Goal: Transaction & Acquisition: Purchase product/service

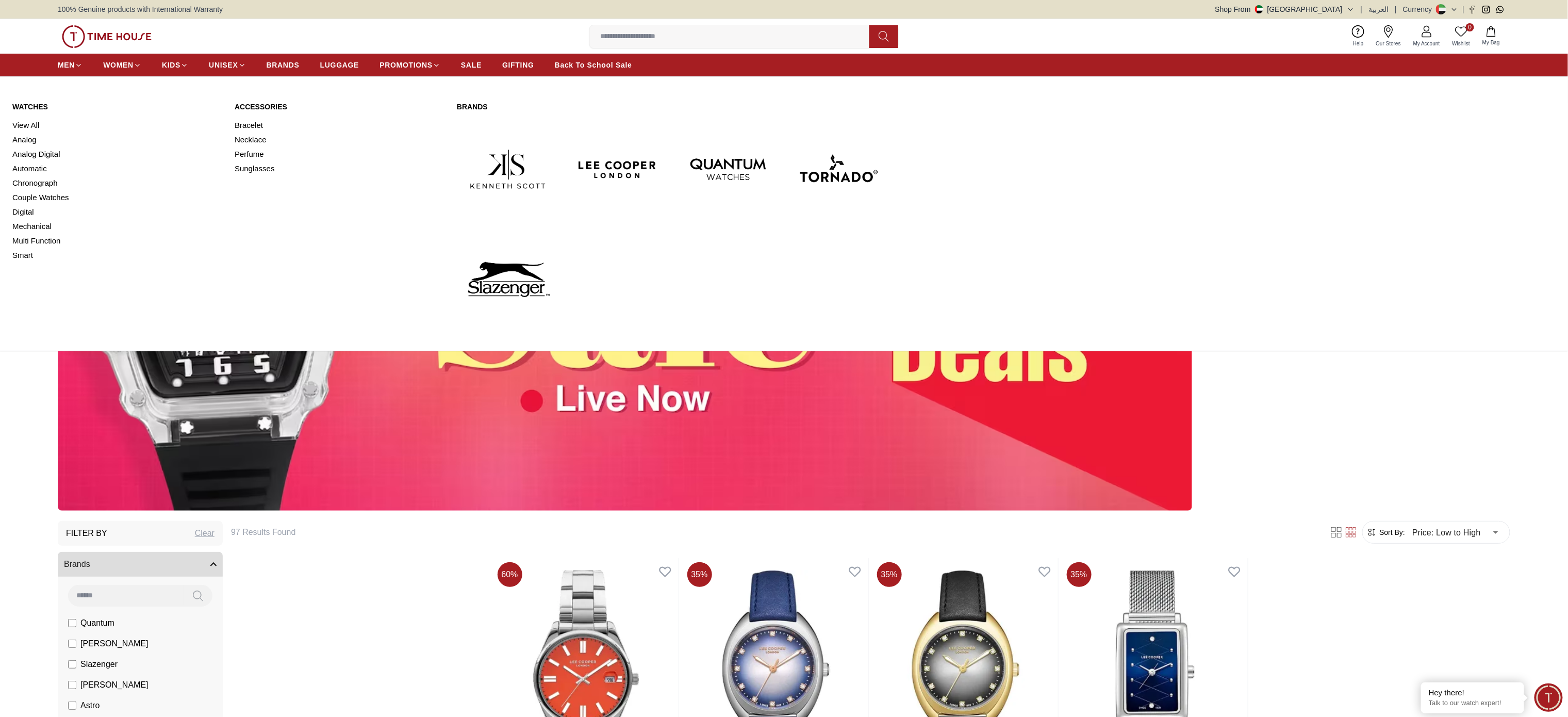
click at [501, 279] on img at bounding box center [508, 279] width 102 height 102
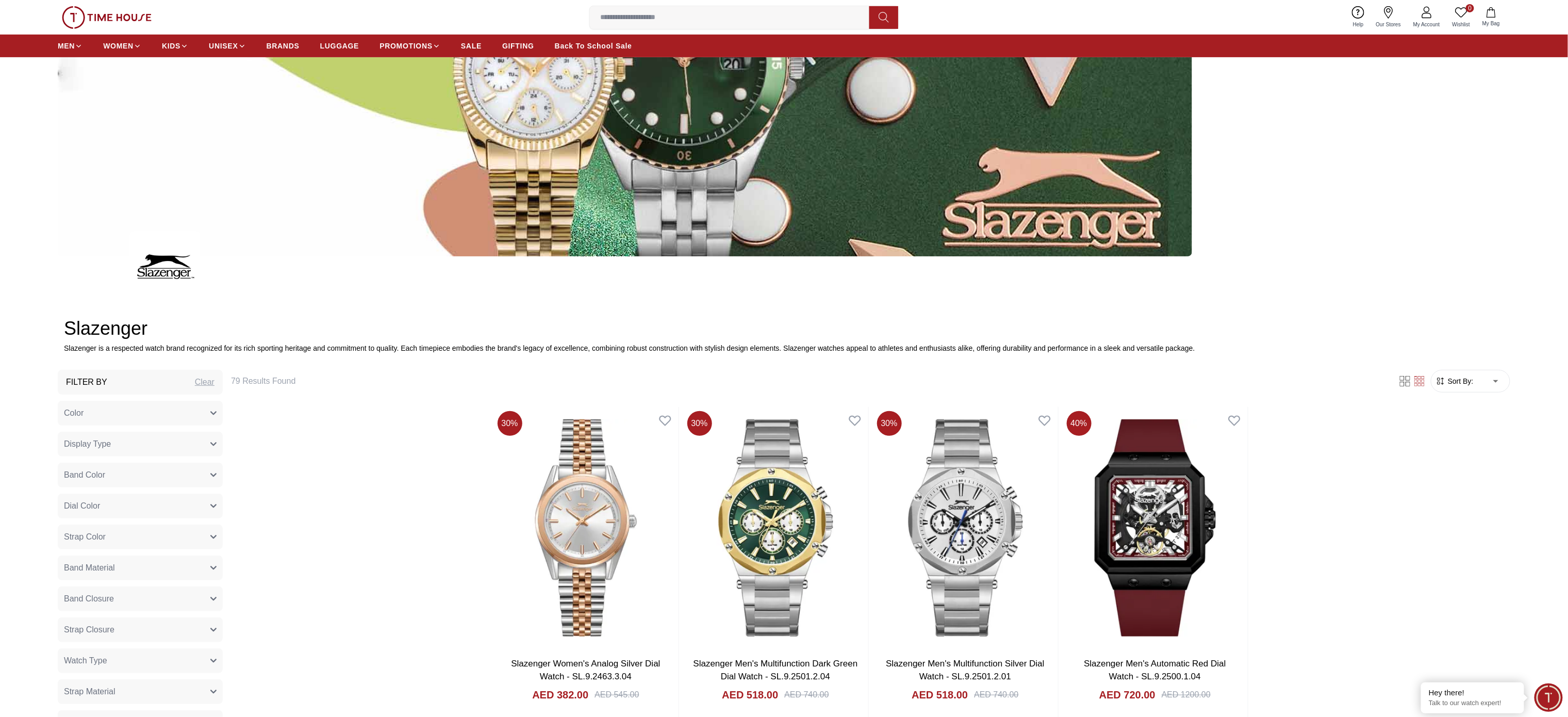
scroll to position [309, 0]
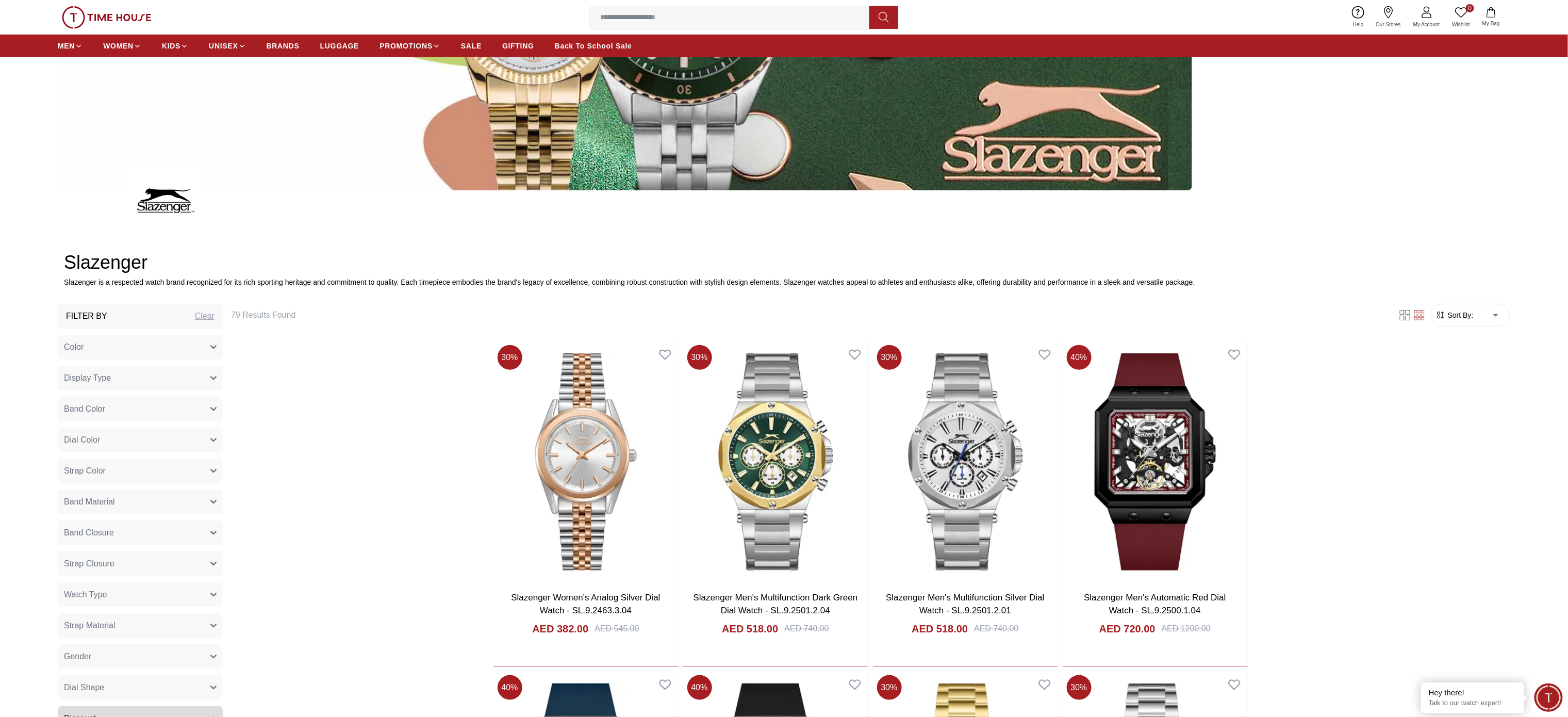
click at [1176, 314] on span "Sort By:" at bounding box center [1459, 315] width 28 height 10
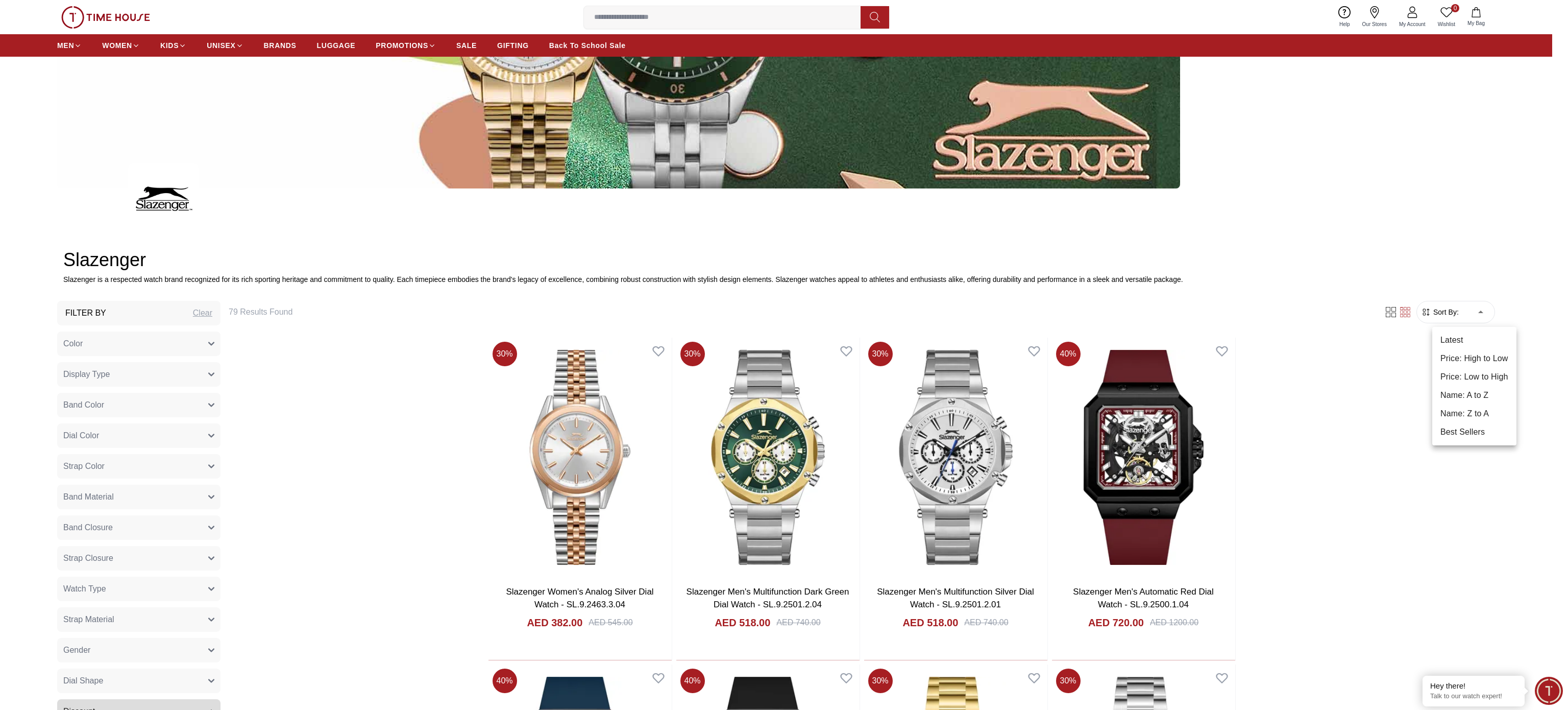
click at [1164, 376] on li "Price: Low to High" at bounding box center [1474, 377] width 84 height 18
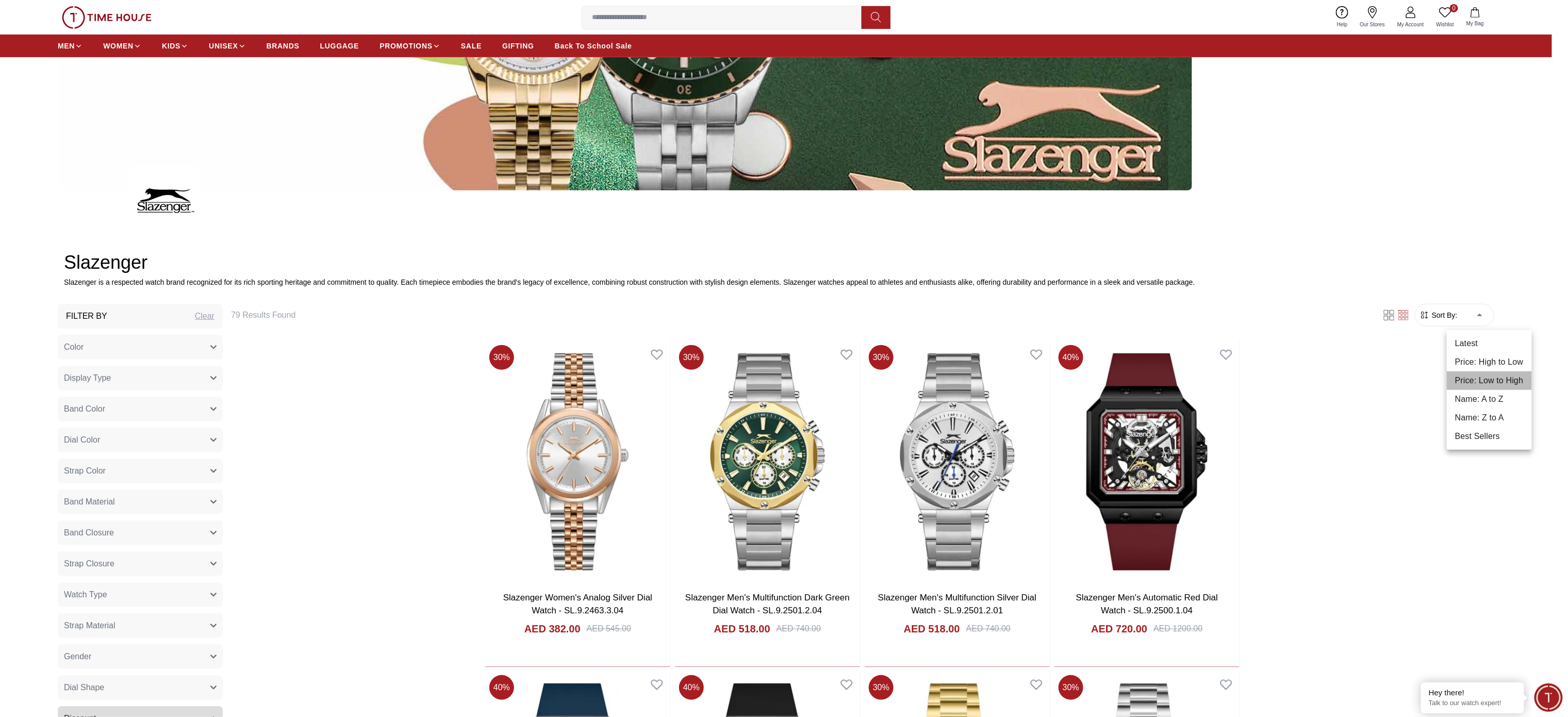
type input "*"
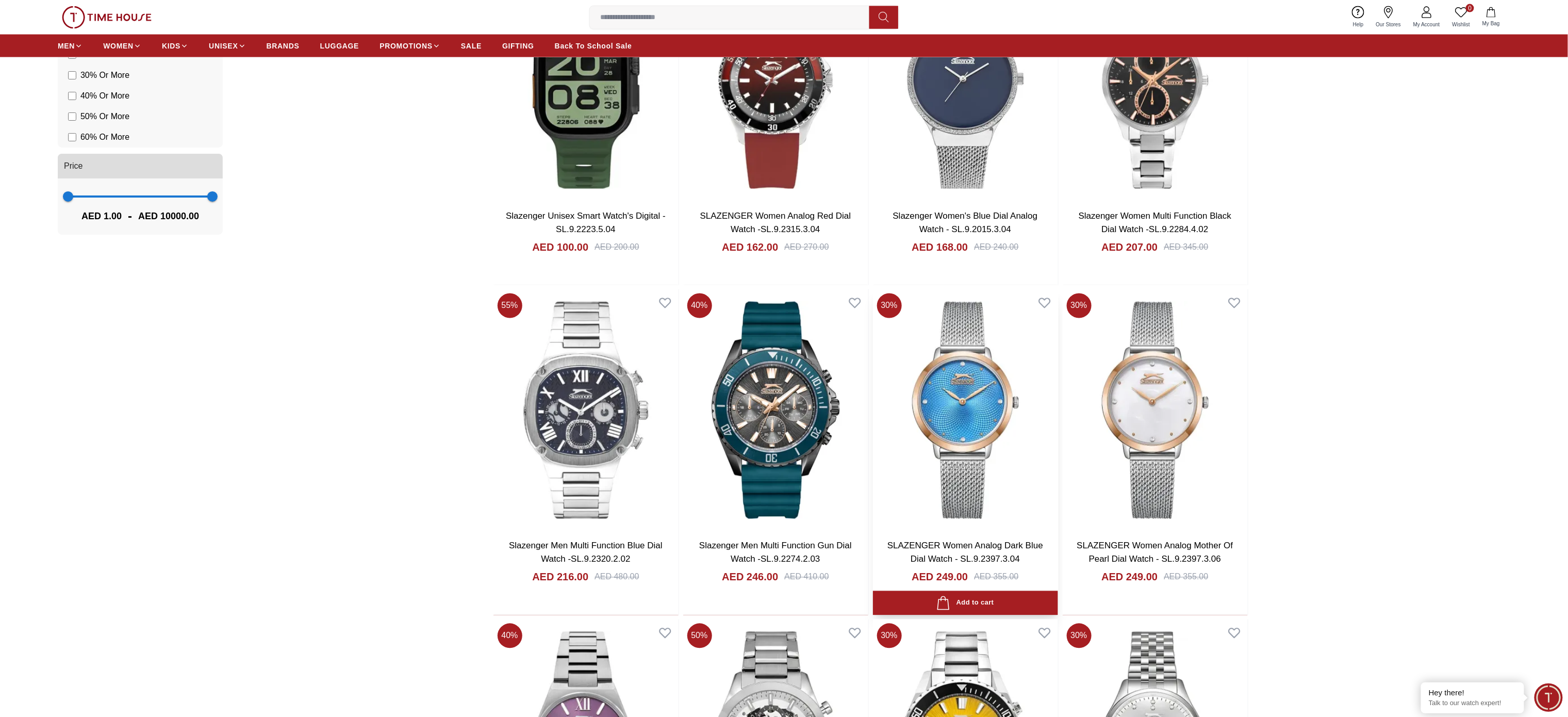
scroll to position [1031, 0]
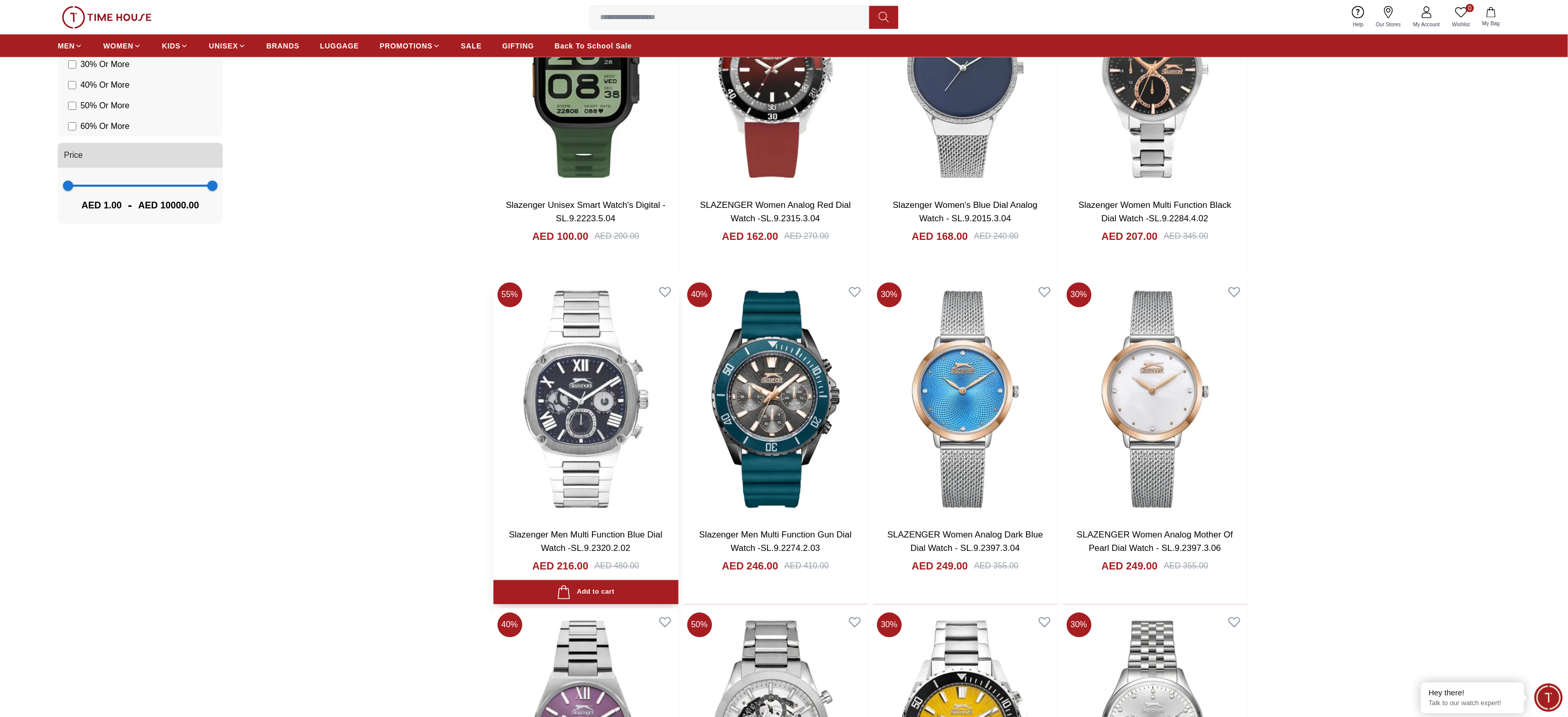
click at [569, 480] on img at bounding box center [585, 399] width 185 height 242
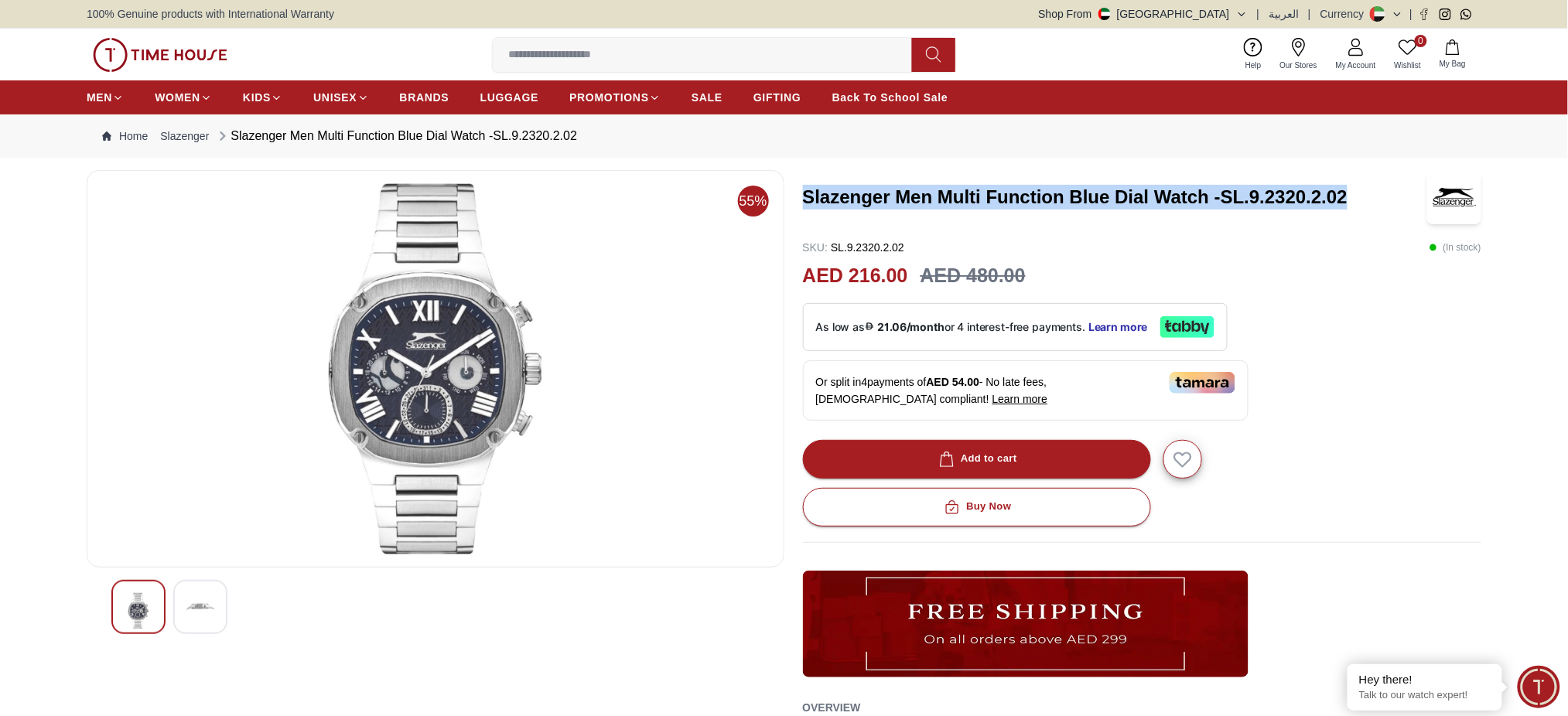
drag, startPoint x: 805, startPoint y: 191, endPoint x: 1370, endPoint y: 173, distance: 565.3
click at [1370, 173] on div "Slazenger Men Multi Function Blue Dial Watch -SL.9.2320.2.02" at bounding box center [1142, 197] width 679 height 54
copy h3 "Slazenger Men Multi Function Blue Dial Watch -SL.9.2320.2.02"
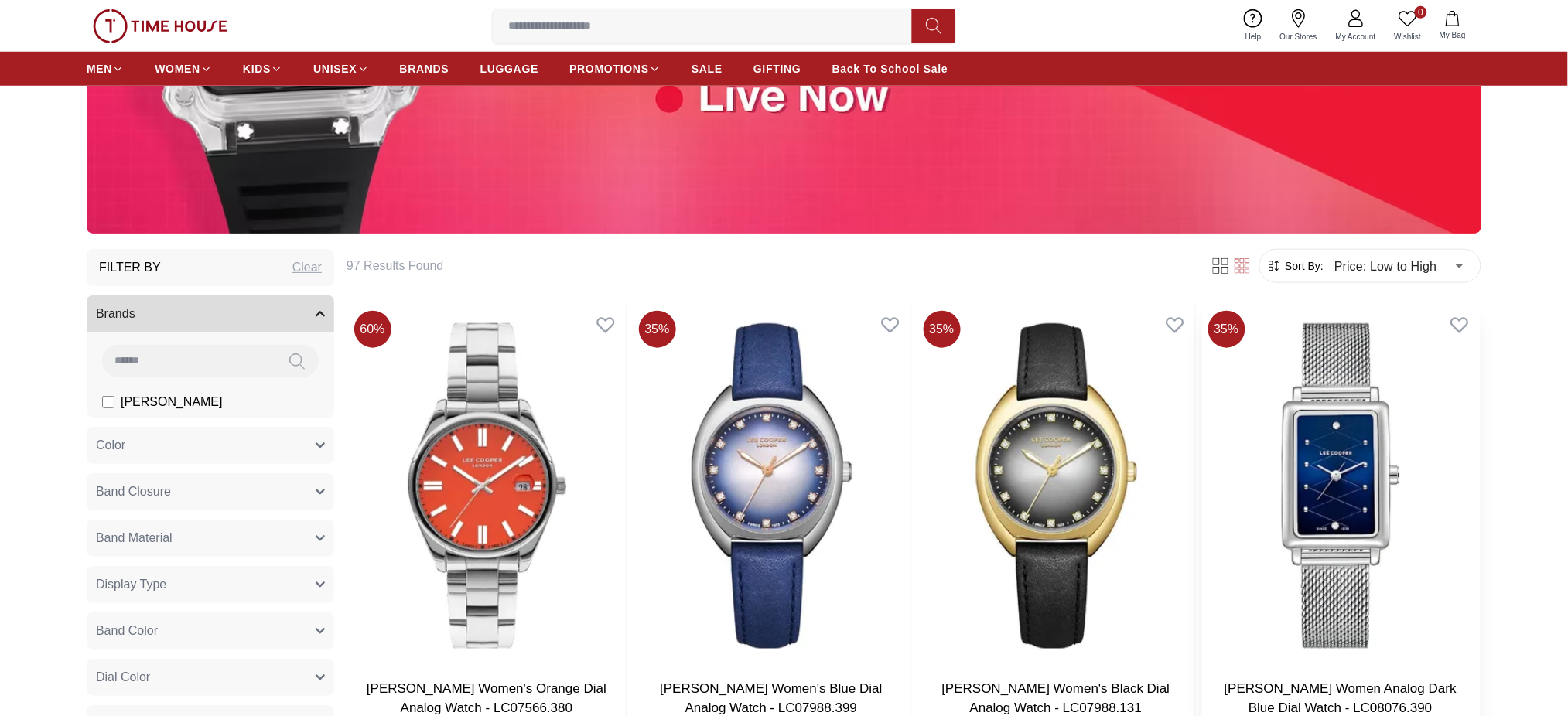
scroll to position [412, 0]
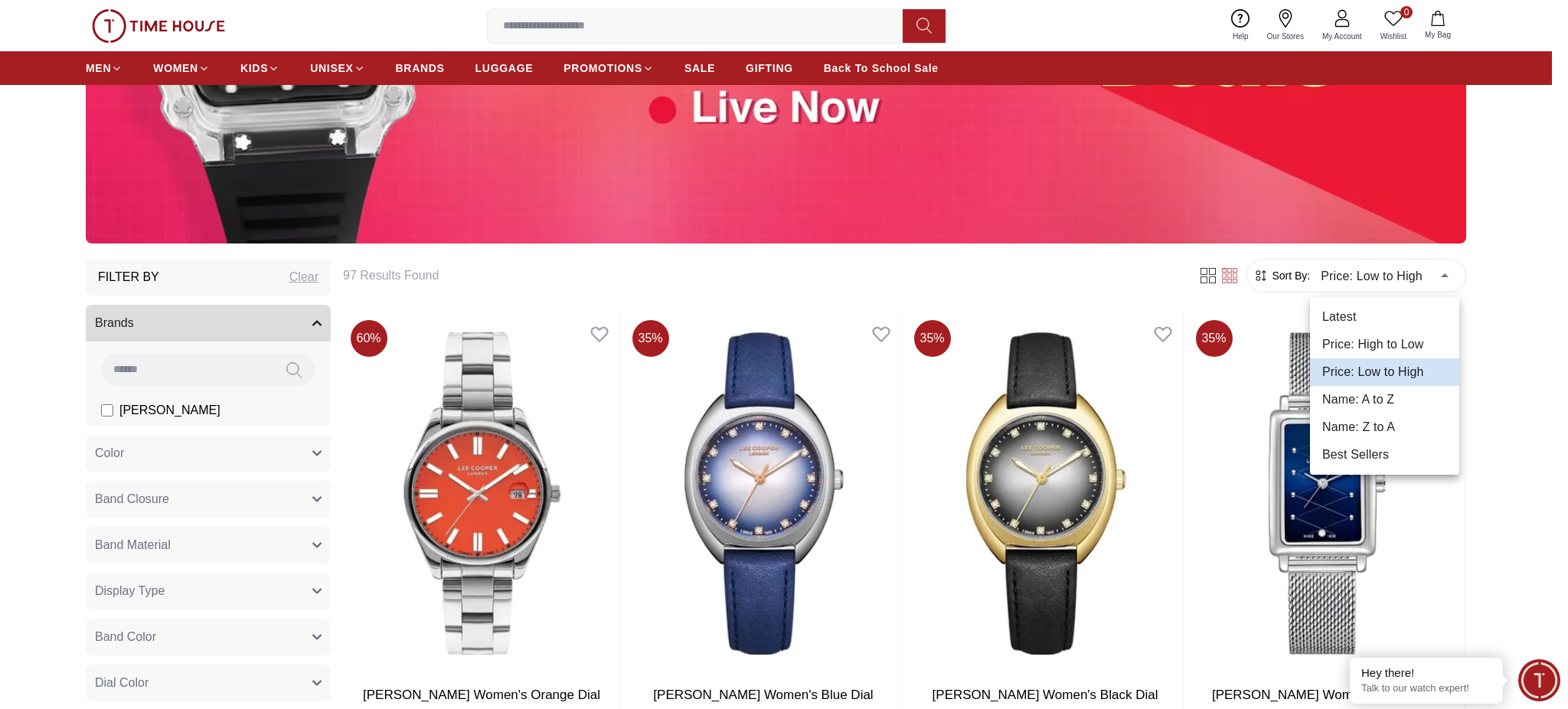
click at [1498, 277] on div at bounding box center [784, 354] width 1568 height 709
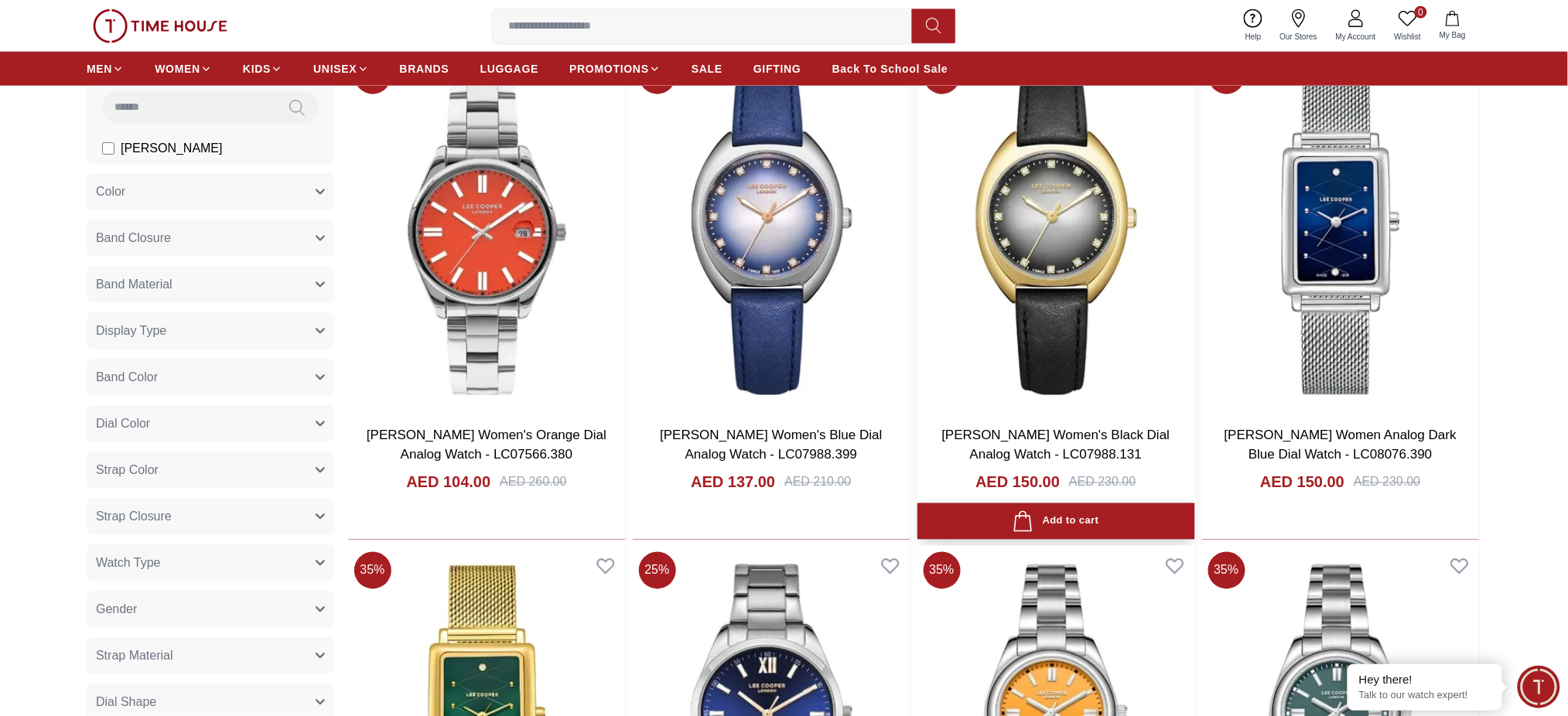
scroll to position [309, 0]
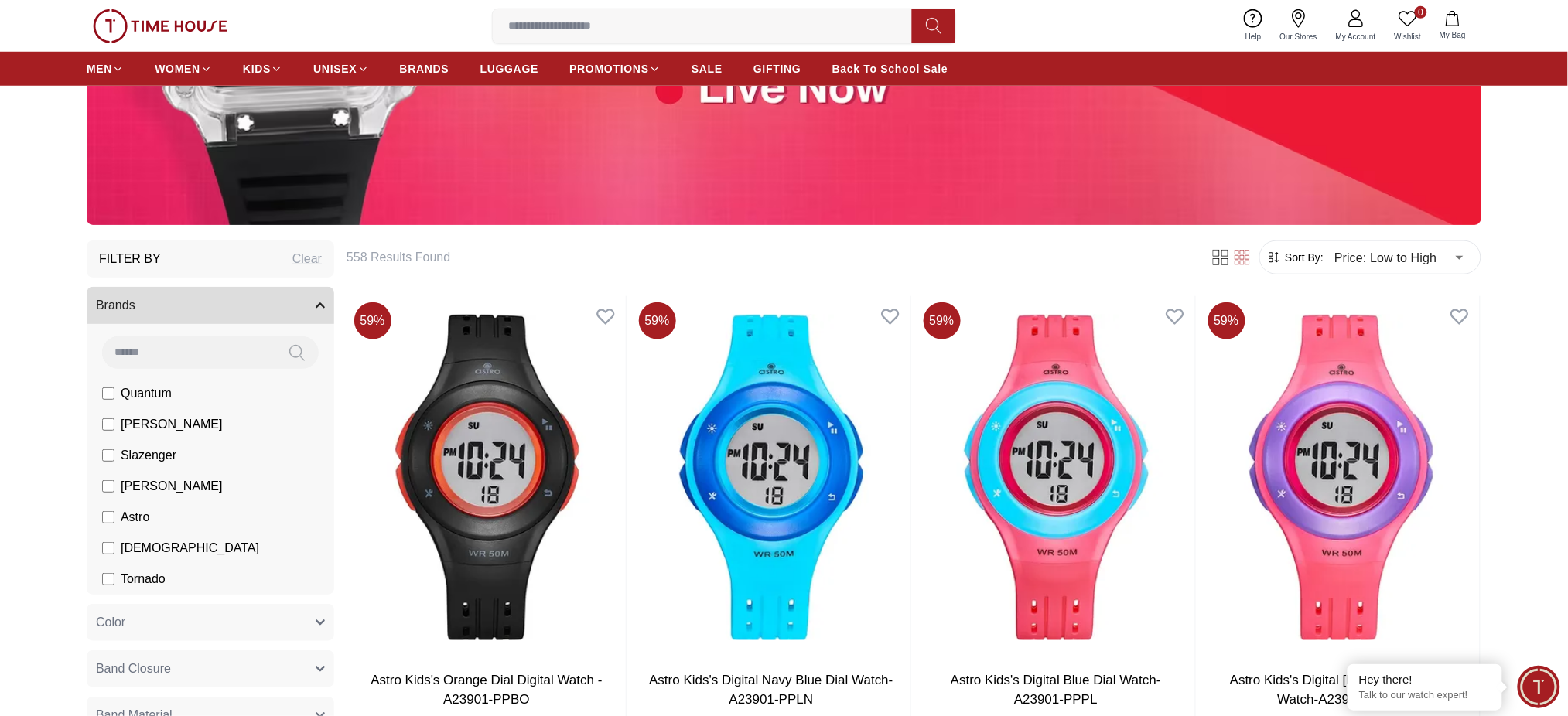
scroll to position [412, 0]
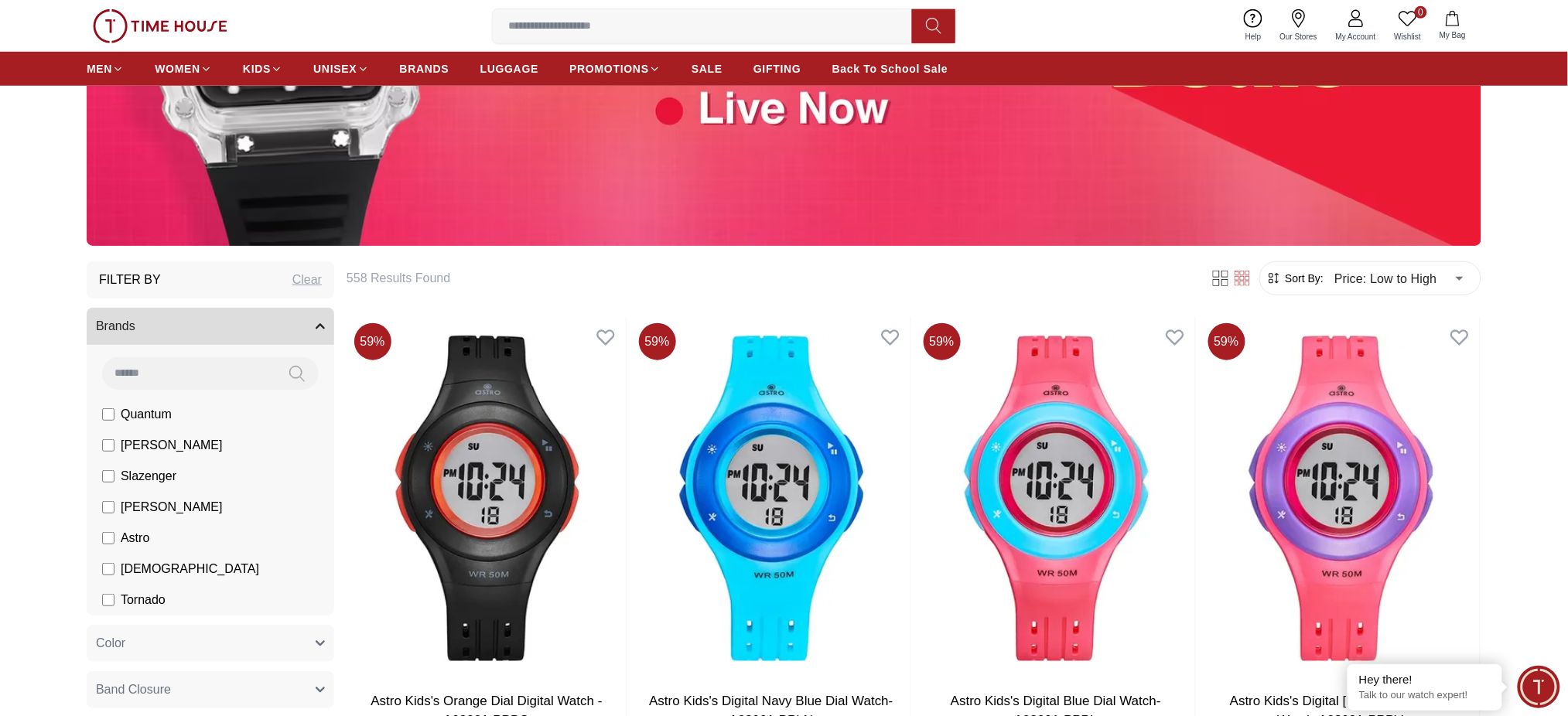
click at [181, 370] on input at bounding box center [189, 373] width 173 height 31
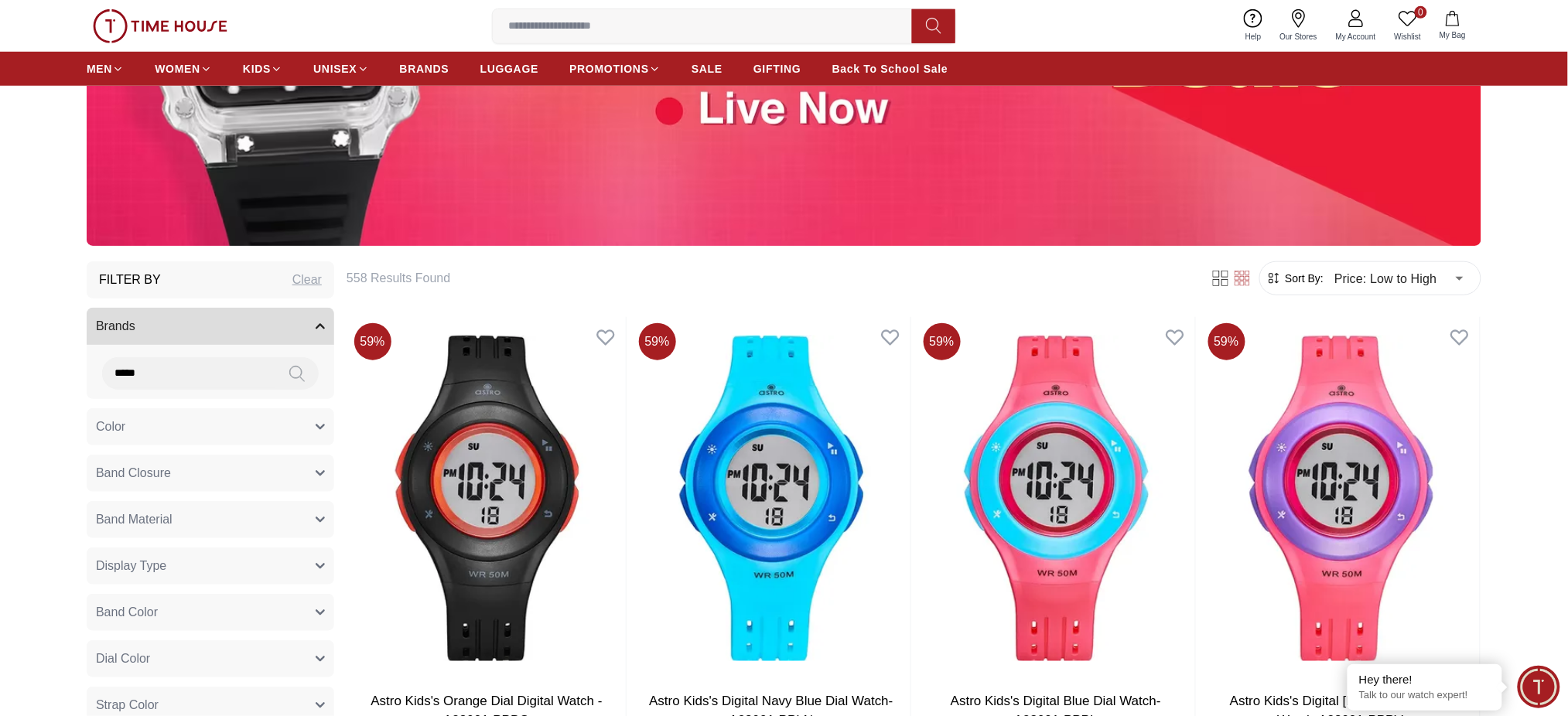
type input "*****"
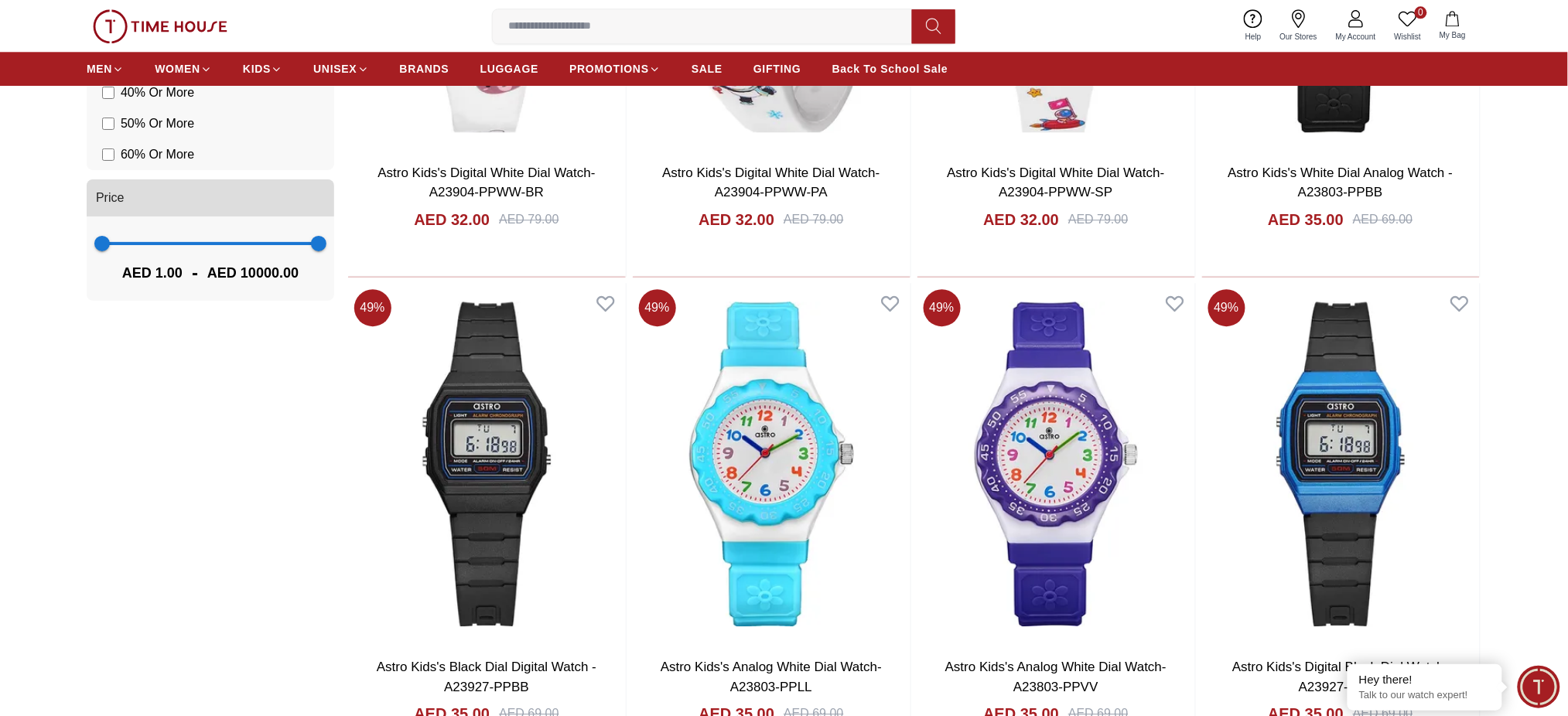
scroll to position [1444, 0]
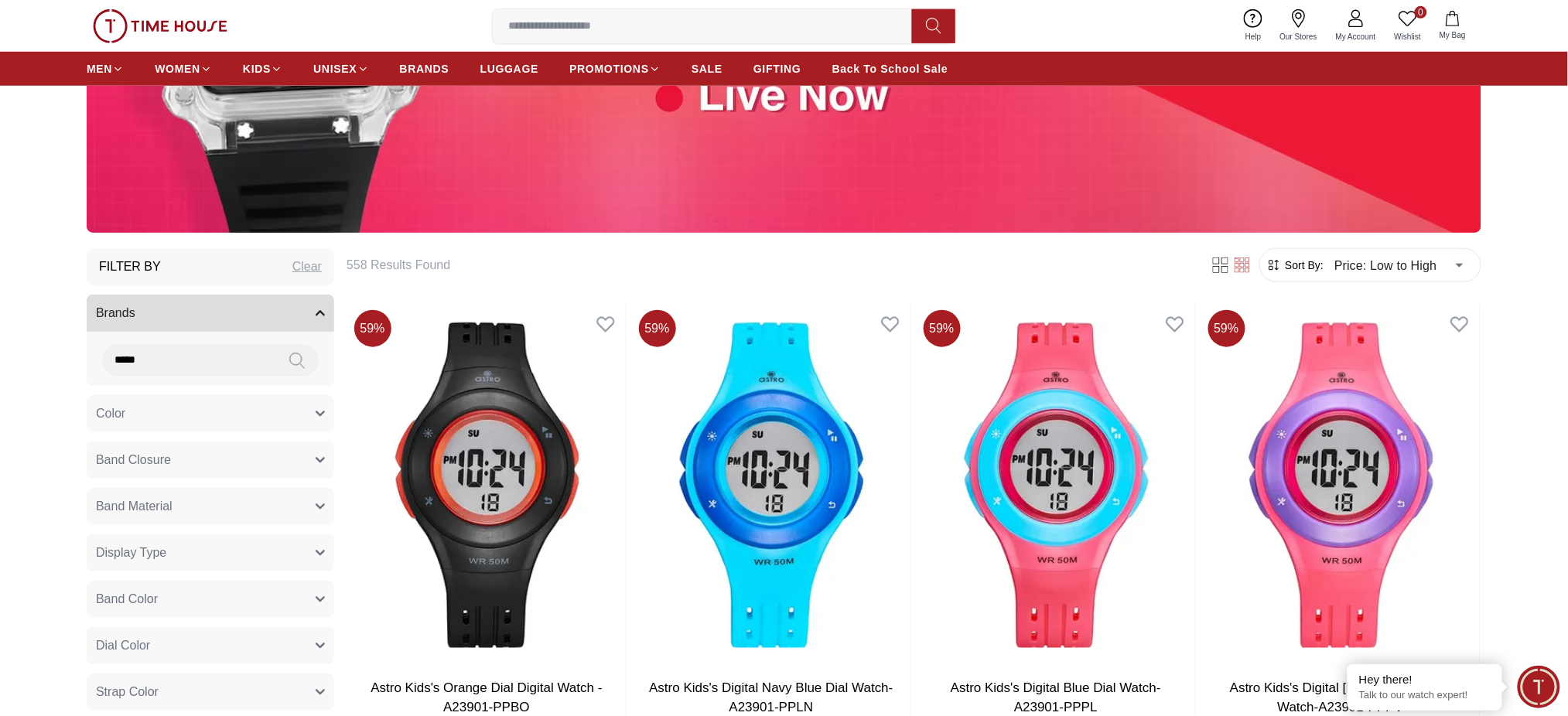
scroll to position [412, 0]
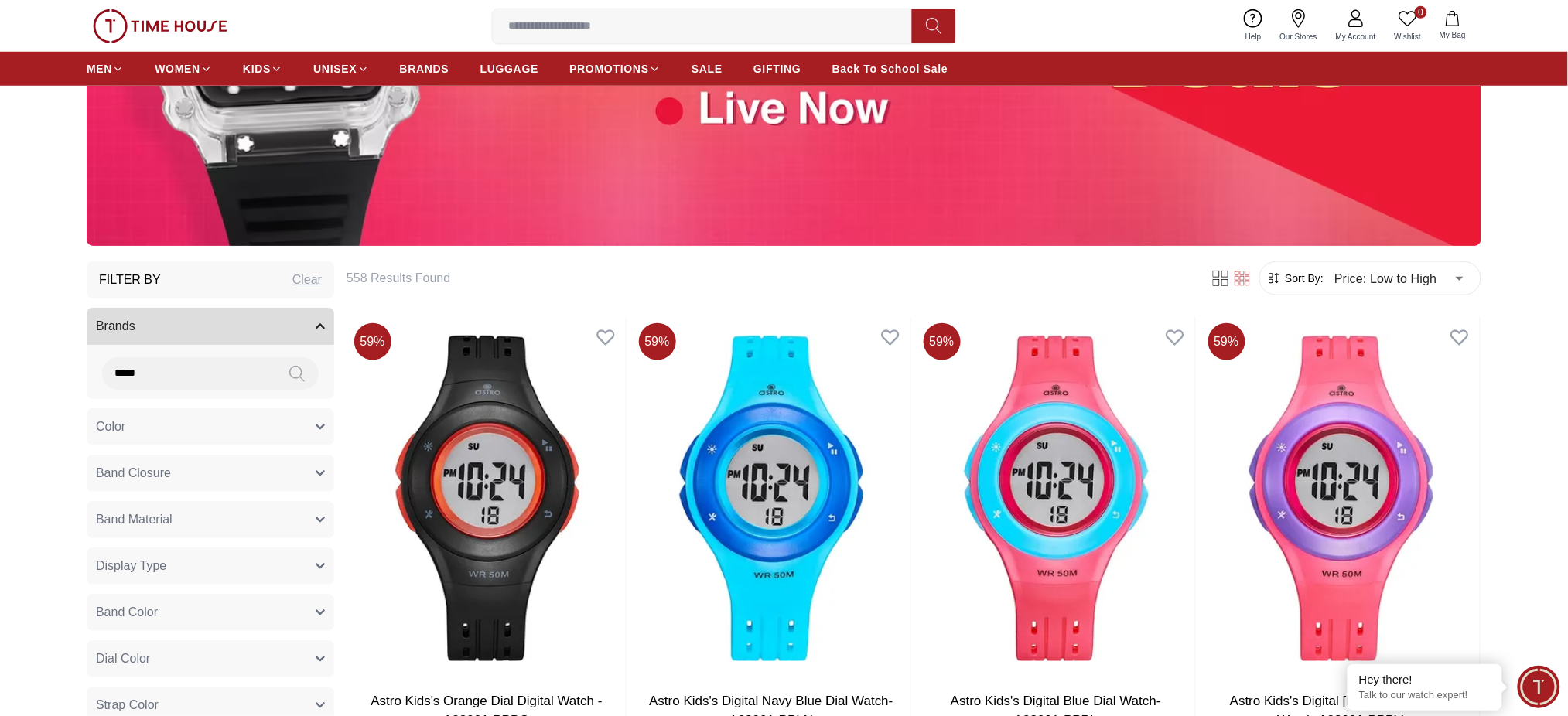
drag, startPoint x: 232, startPoint y: 366, endPoint x: 63, endPoint y: 366, distance: 169.0
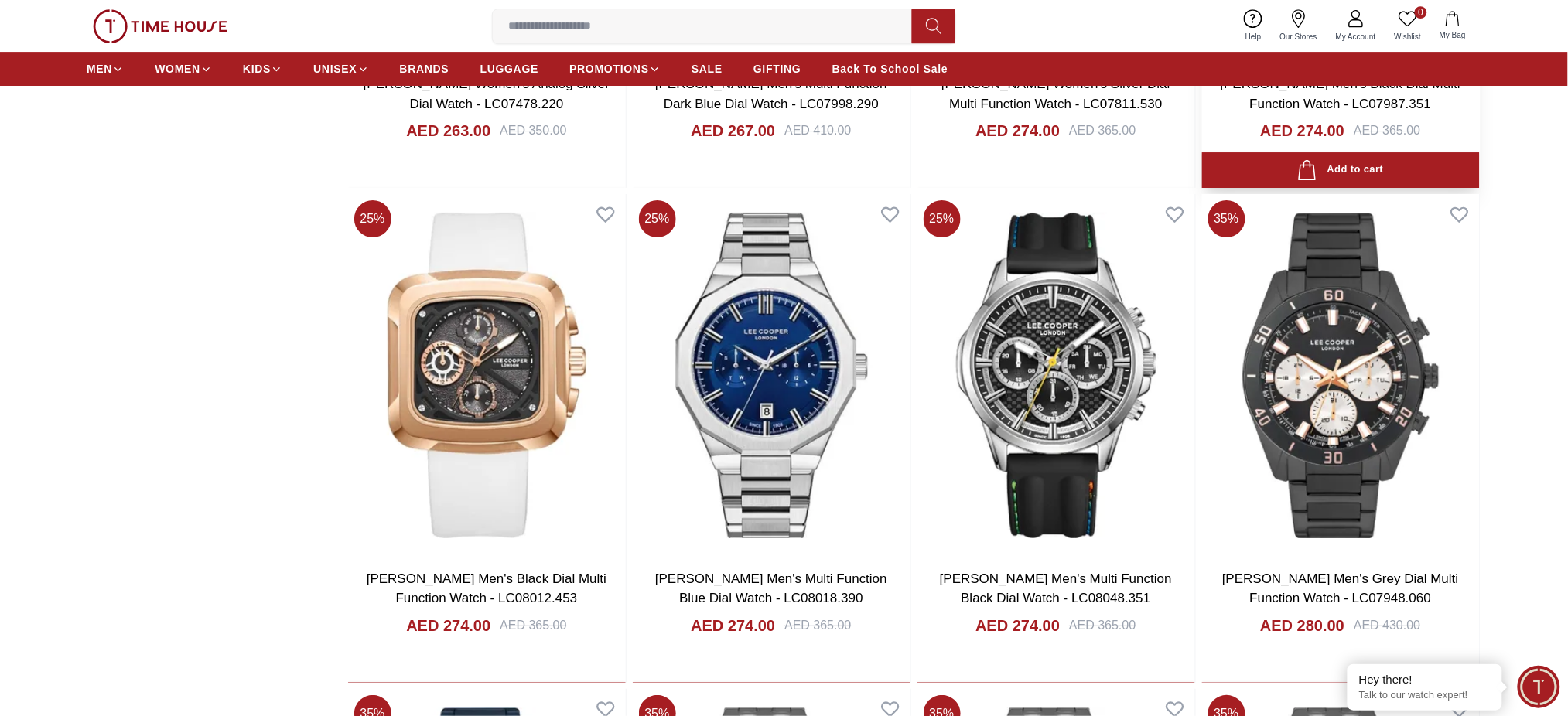
scroll to position [4023, 0]
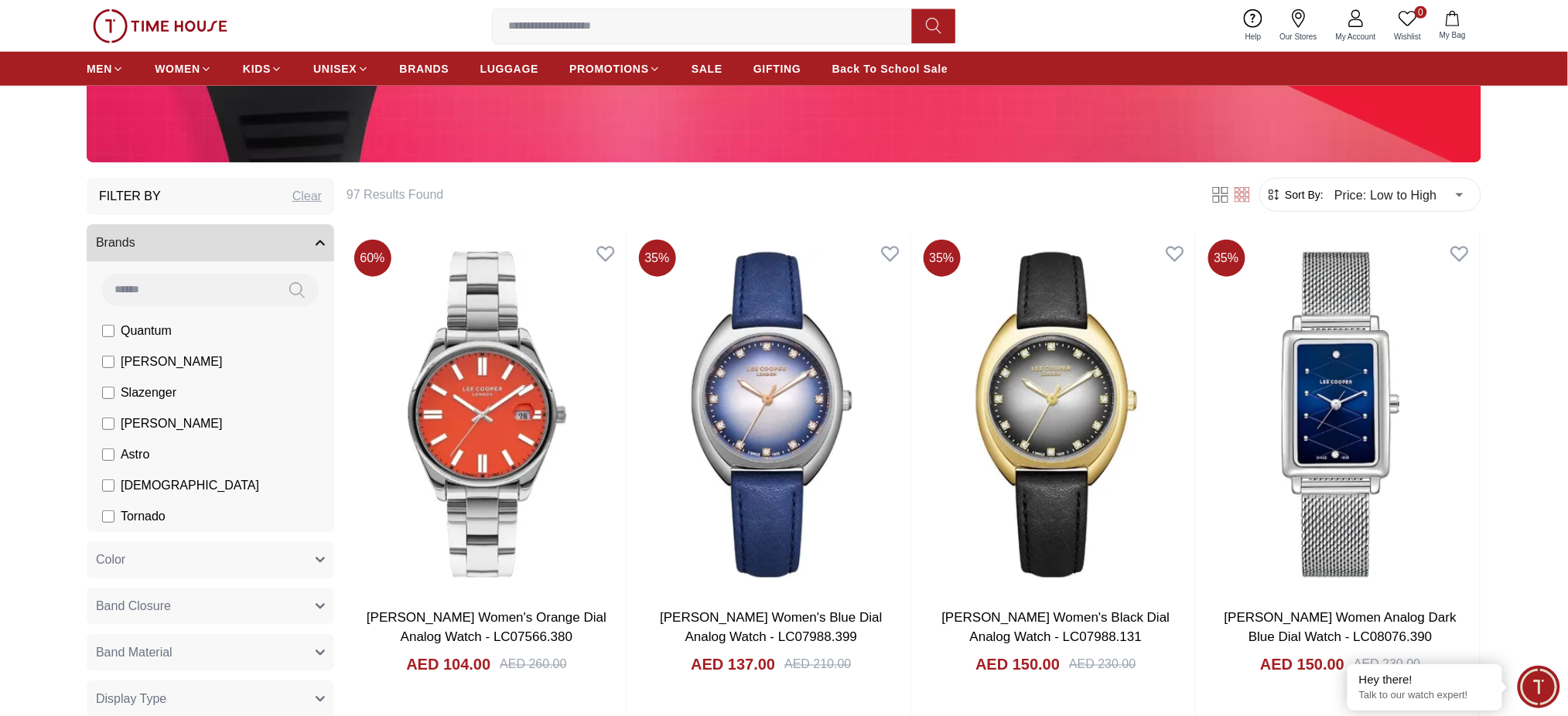
scroll to position [412, 0]
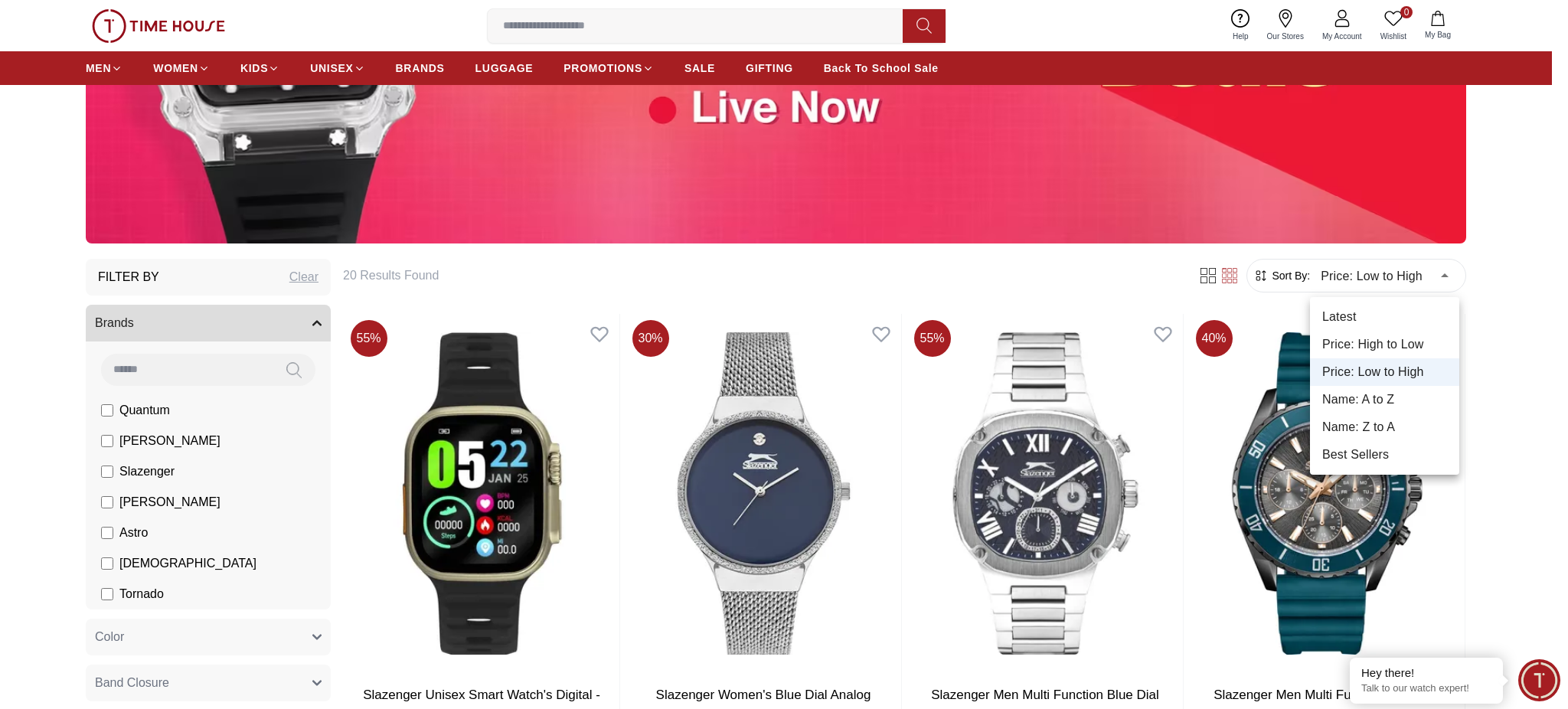
click at [1384, 271] on div at bounding box center [784, 354] width 1568 height 709
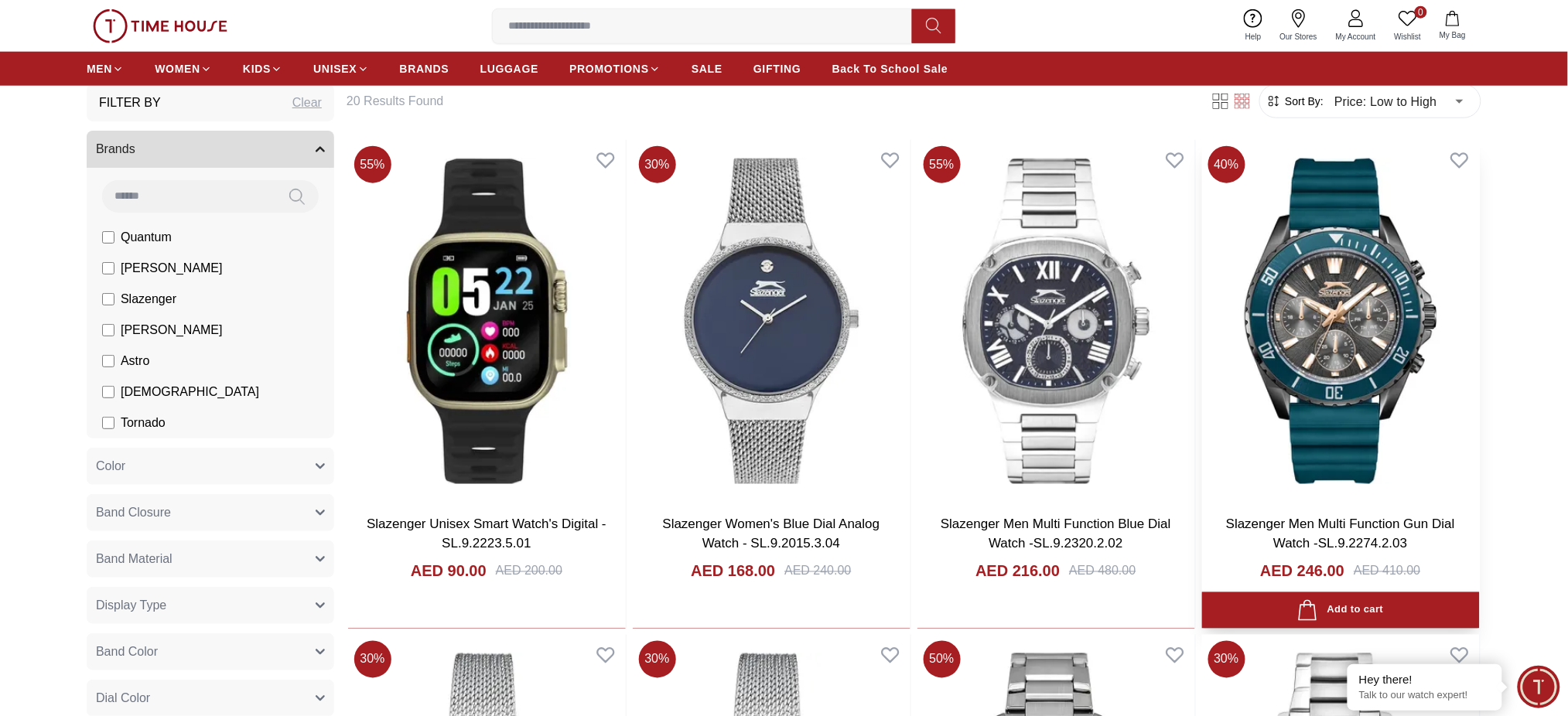
scroll to position [619, 0]
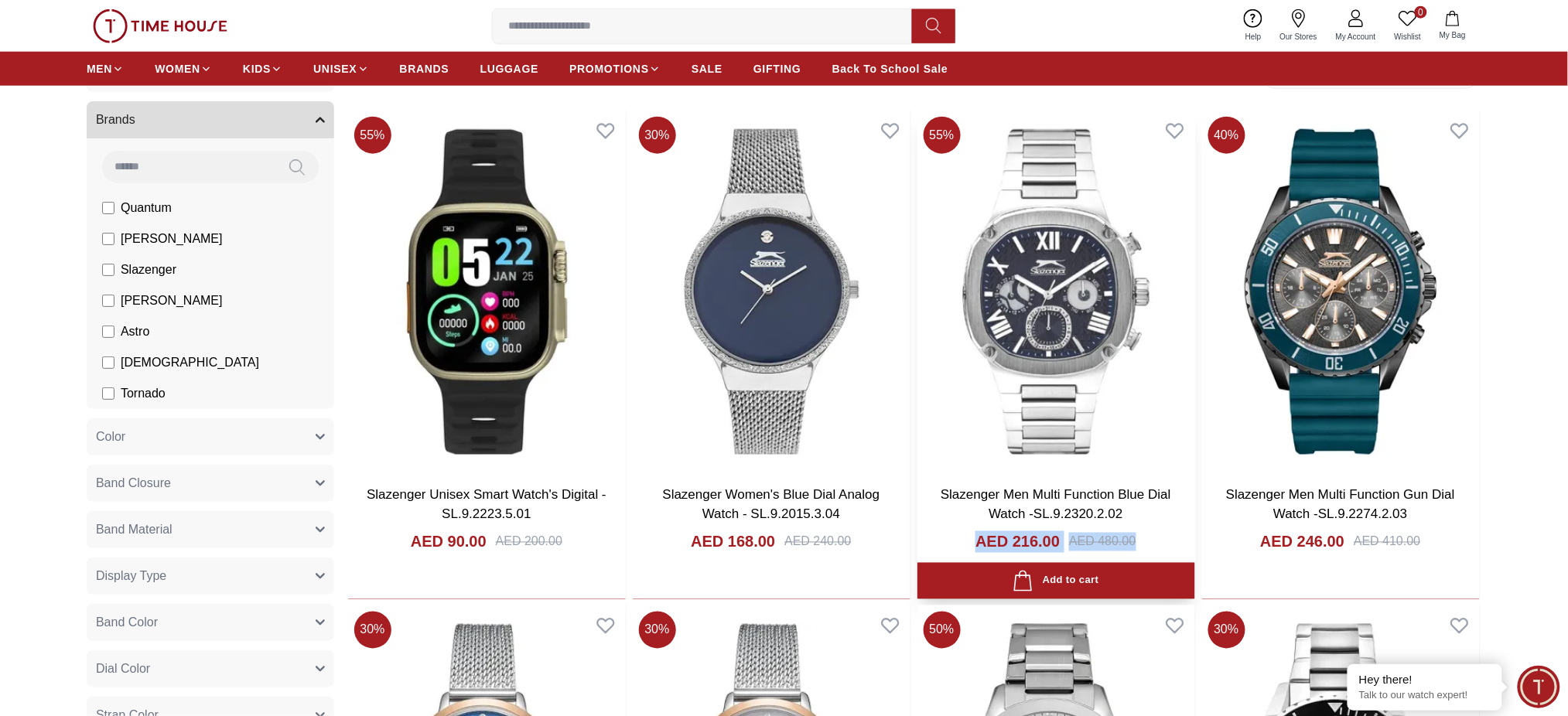
drag, startPoint x: 1133, startPoint y: 539, endPoint x: 970, endPoint y: 539, distance: 163.0
click at [970, 539] on div "AED 216.00 AED 480.00" at bounding box center [1055, 561] width 246 height 59
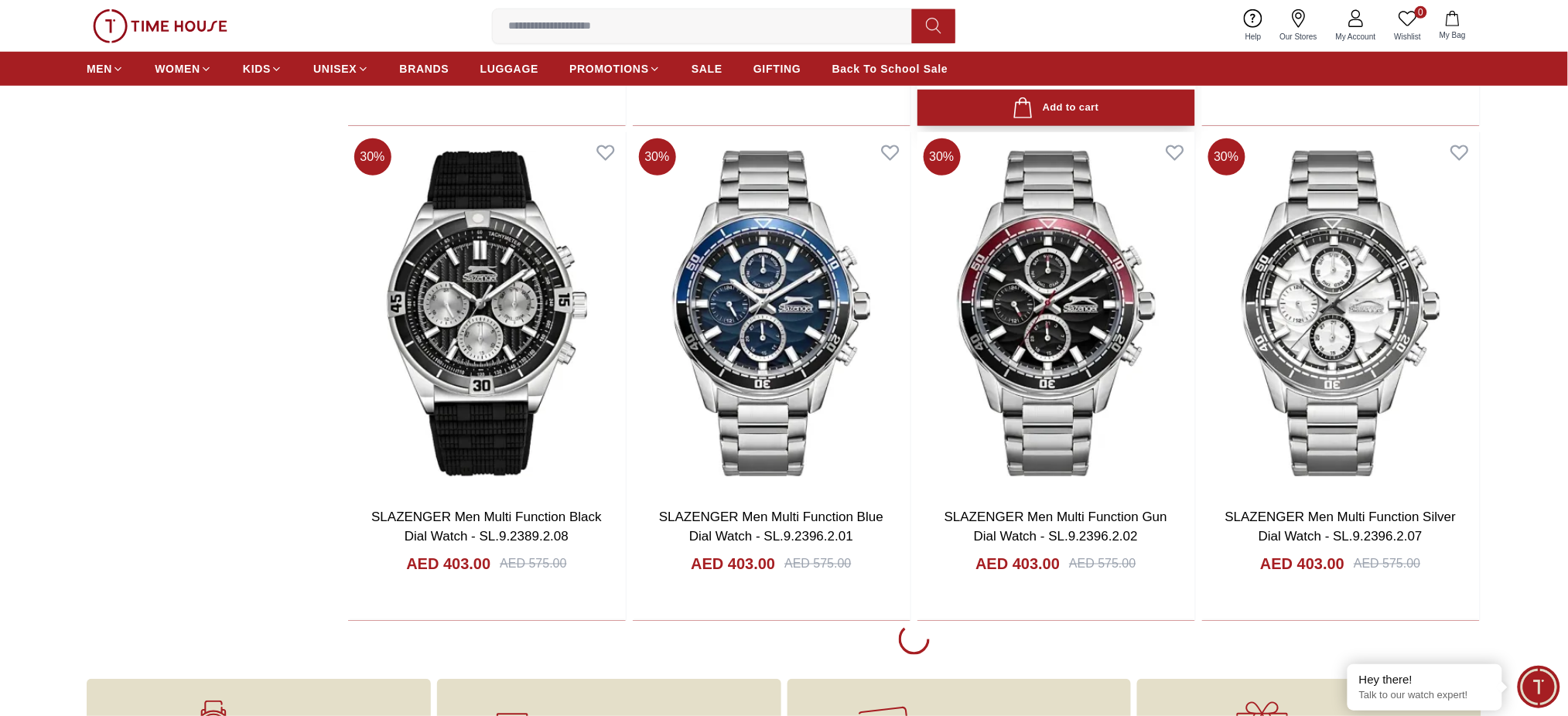
scroll to position [2579, 0]
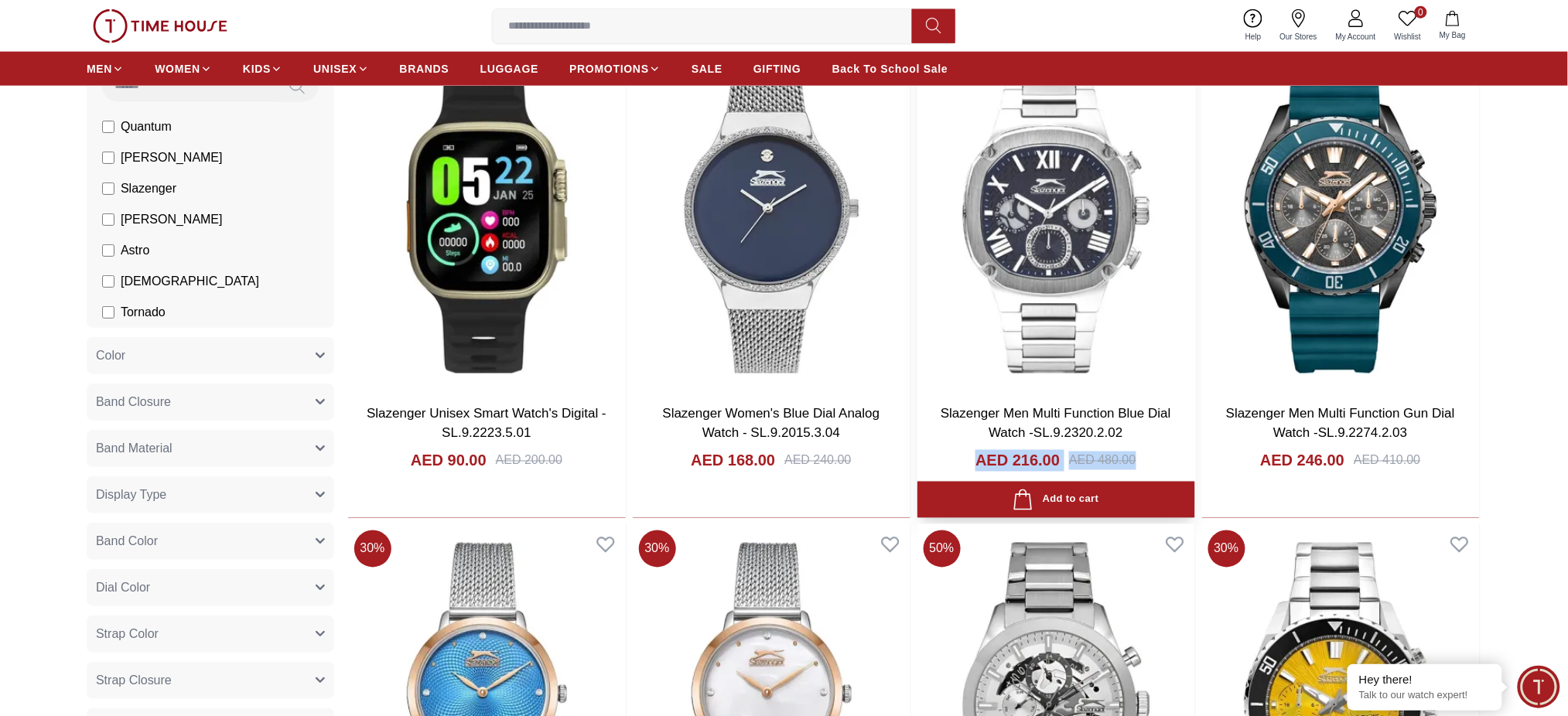
scroll to position [722, 0]
